Goal: Go to known website: Access a specific website the user already knows

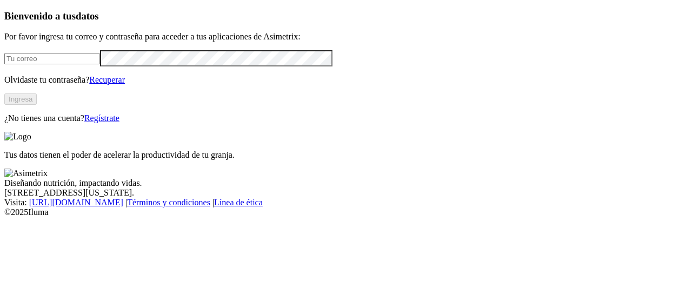
type input "[PERSON_NAME][EMAIL_ADDRESS][PERSON_NAME][DOMAIN_NAME]"
click at [37, 105] on button "Ingresa" at bounding box center [20, 98] width 32 height 11
